Goal: Task Accomplishment & Management: Manage account settings

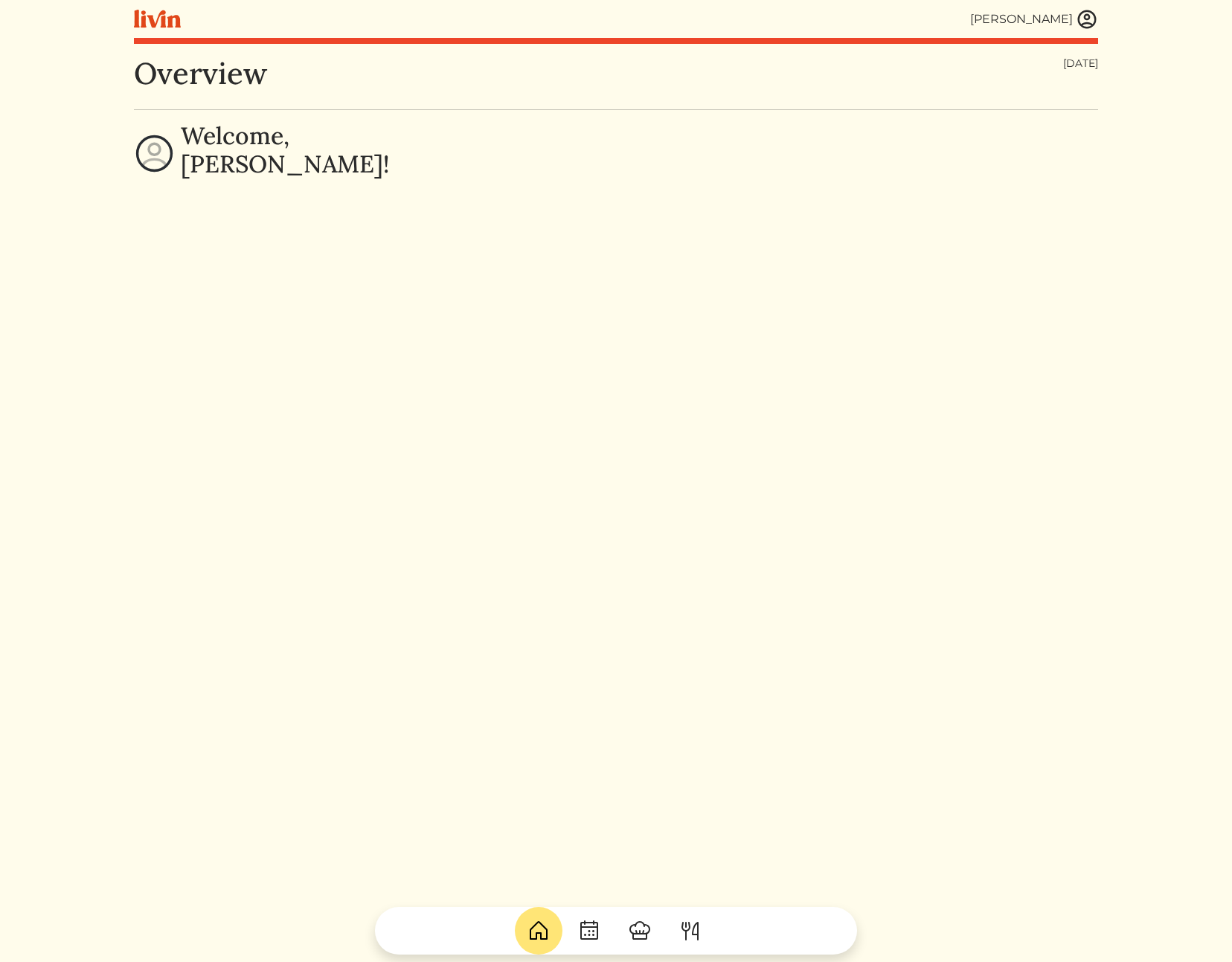
click at [1089, 28] on img at bounding box center [1087, 19] width 23 height 23
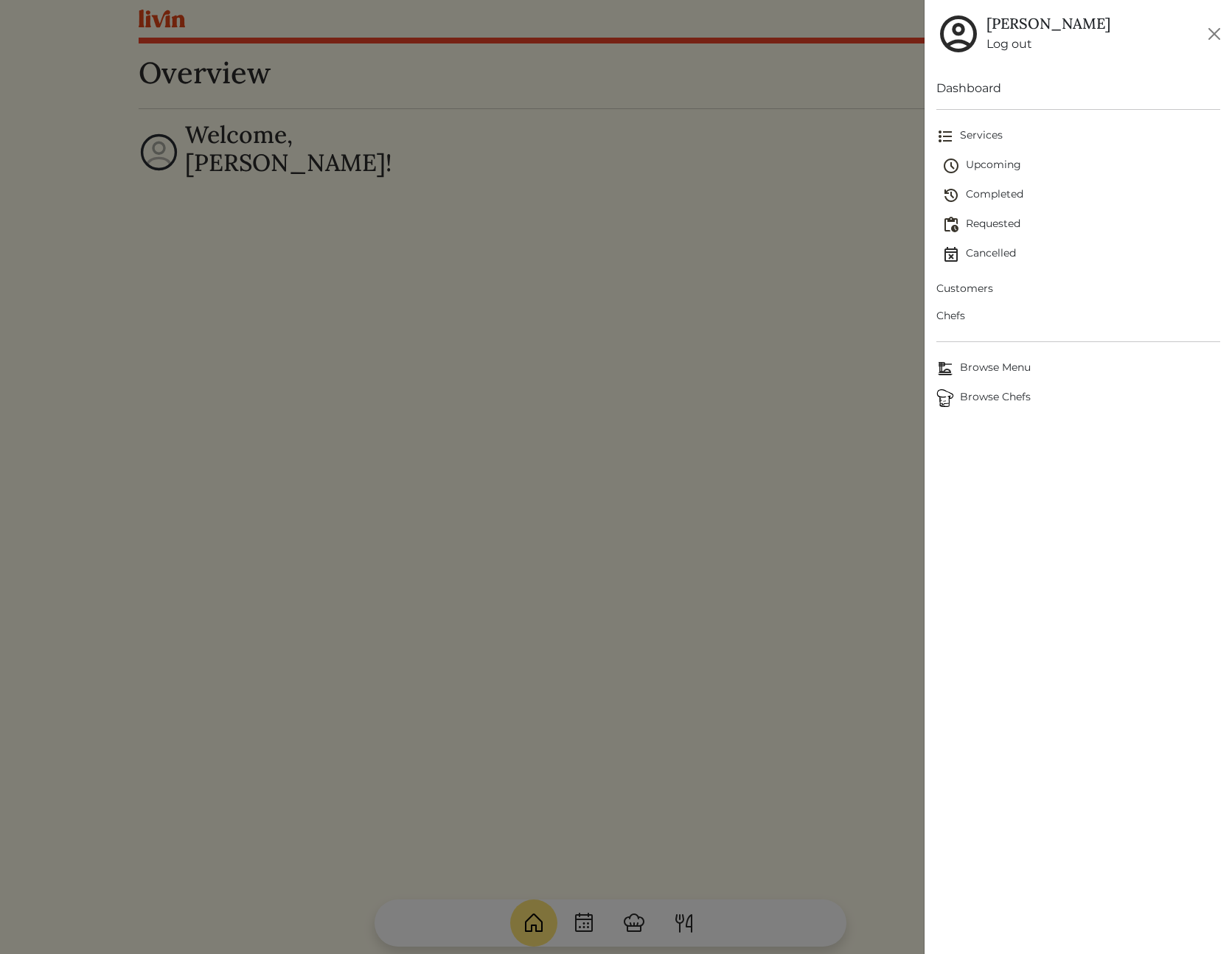
click at [977, 291] on span "Customers" at bounding box center [1079, 288] width 284 height 15
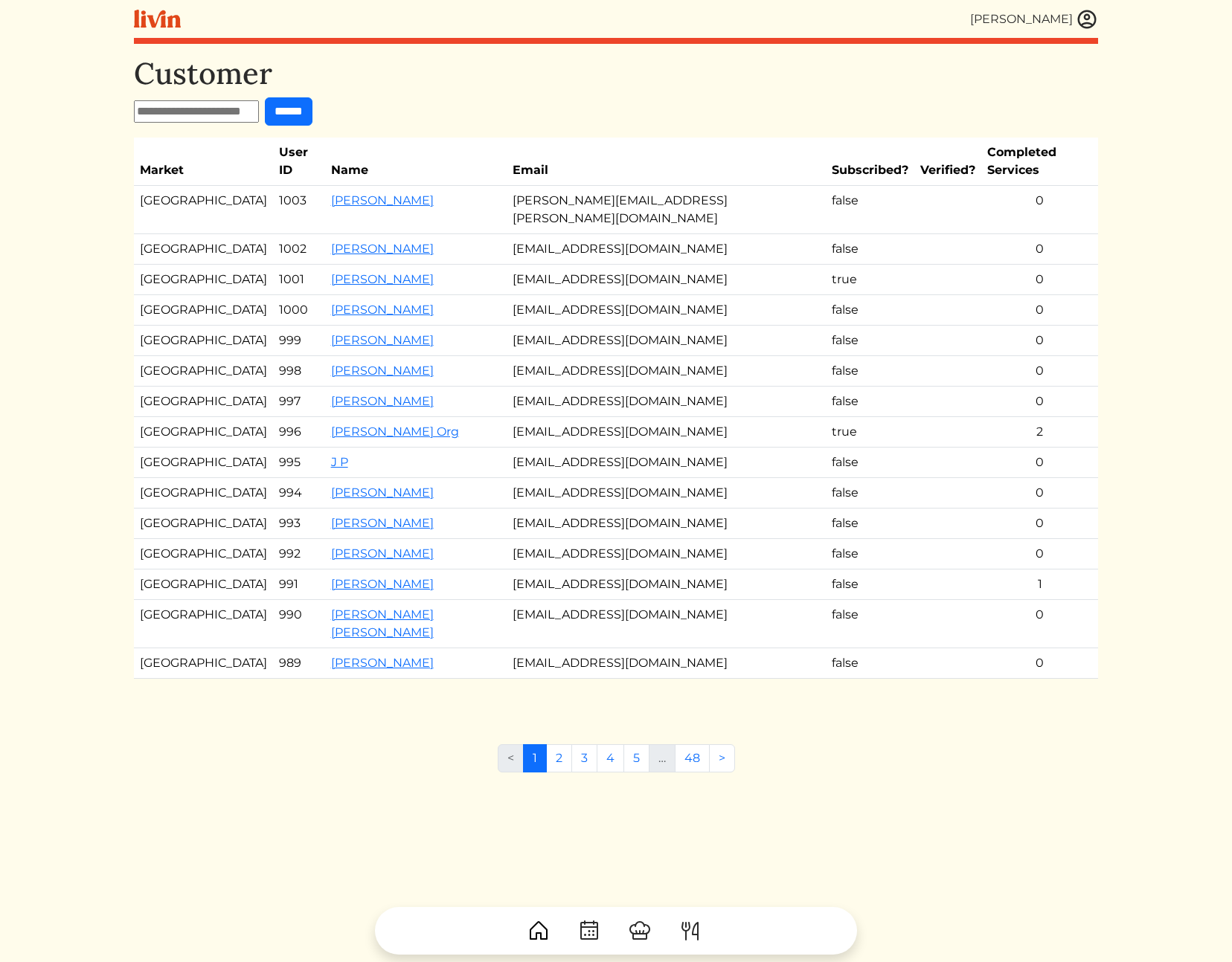
click at [273, 186] on td "1003" at bounding box center [299, 210] width 52 height 49
click at [699, 234] on td "[EMAIL_ADDRESS][DOMAIN_NAME]" at bounding box center [667, 250] width 320 height 31
click at [348, 193] on link "[PERSON_NAME]" at bounding box center [382, 200] width 103 height 14
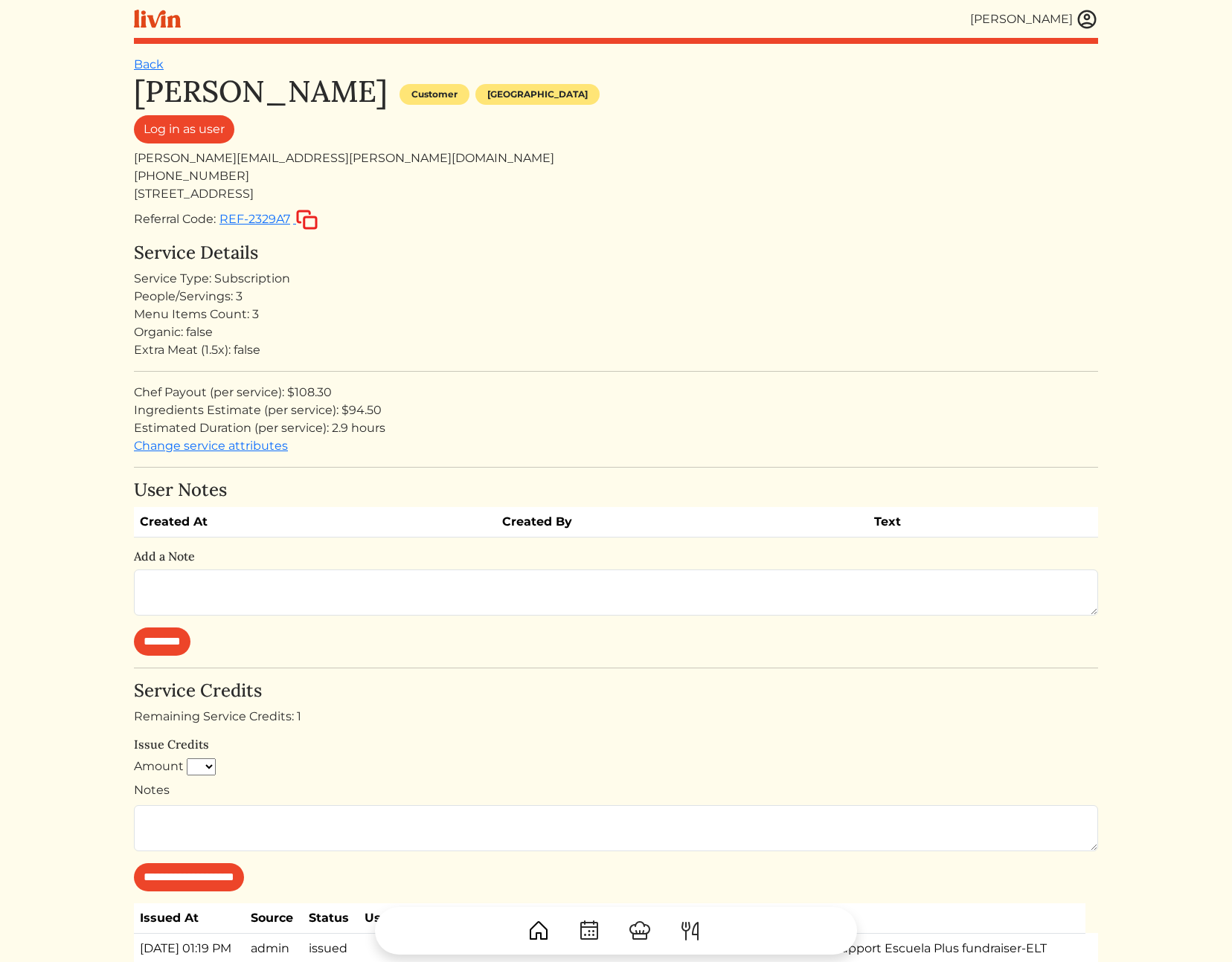
click at [351, 183] on div "[PHONE_NUMBER]" at bounding box center [615, 177] width 964 height 18
click at [206, 133] on link "Log in as user" at bounding box center [183, 129] width 100 height 28
